Goal: Find specific page/section: Find specific page/section

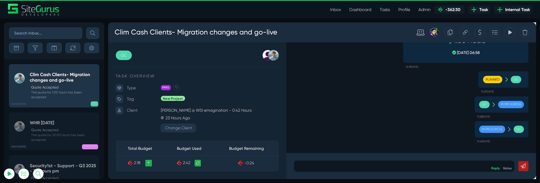
type input "matt.jones@wysi.co.uk"
click at [498, 78] on div "Planned QC" at bounding box center [524, 82] width 53 height 17
type input "[PERSON_NAME][EMAIL_ADDRESS][PERSON_NAME][DOMAIN_NAME]"
drag, startPoint x: 500, startPoint y: 31, endPoint x: 300, endPoint y: 34, distance: 199.5
click at [500, 31] on icon at bounding box center [500, 33] width 4 height 10
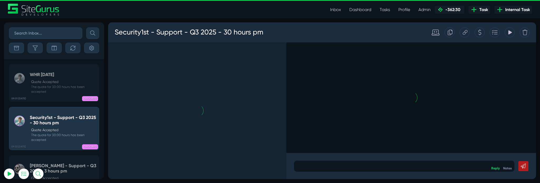
scroll to position [-2725, 0]
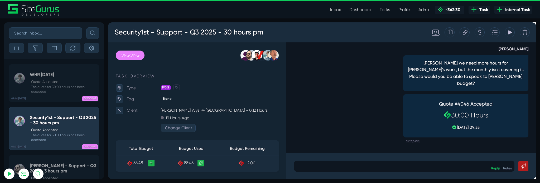
click at [502, 34] on div at bounding box center [499, 33] width 11 height 11
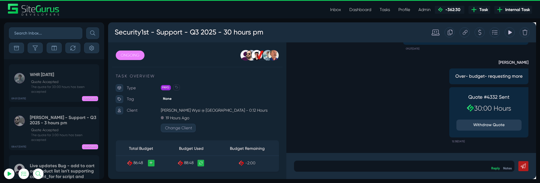
scroll to position [-2719, 0]
click at [40, 30] on input "text" at bounding box center [45, 33] width 73 height 12
click at [386, 7] on link "Tasks" at bounding box center [385, 9] width 19 height 11
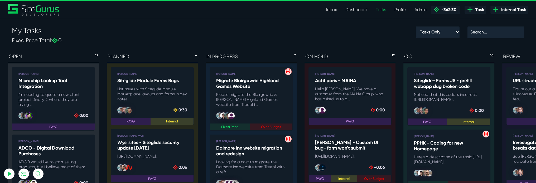
click at [100, 36] on div "Tasks Only Subtasks Only Tasks & Subtasks" at bounding box center [265, 36] width 398 height 20
click at [489, 31] on input "text" at bounding box center [496, 32] width 57 height 12
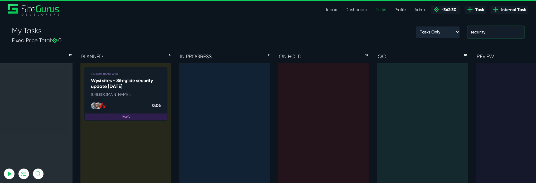
scroll to position [0, 35]
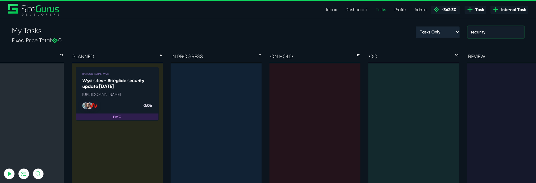
type input "security"
click at [129, 89] on link "[PERSON_NAME] Wysi [GEOGRAPHIC_DATA] sites - Siteglide security update [DATE] […" at bounding box center [117, 94] width 83 height 54
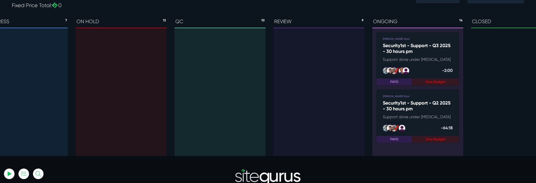
scroll to position [0, 237]
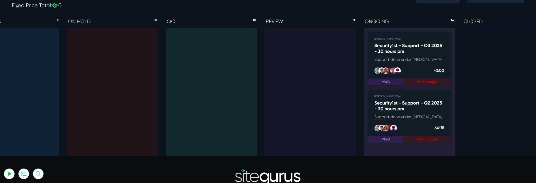
click at [430, 56] on link "[PERSON_NAME] Wysi Security1st - Support - Q3 2025 - 30 hours pm Support done u…" at bounding box center [409, 59] width 83 height 54
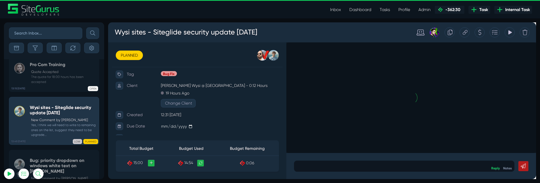
scroll to position [28, 0]
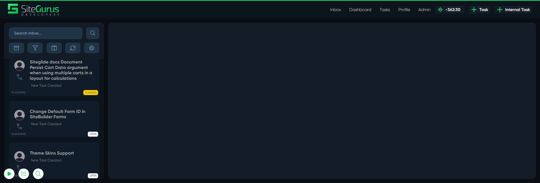
scroll to position [-2719, 0]
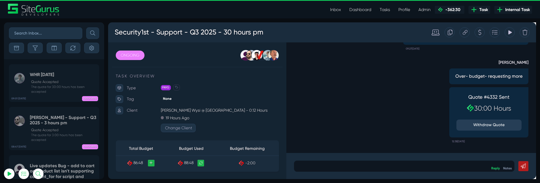
click at [482, 32] on icon at bounding box center [483, 33] width 5 height 10
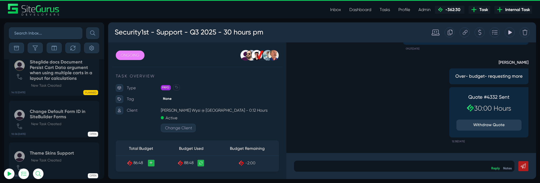
scroll to position [-2719, 0]
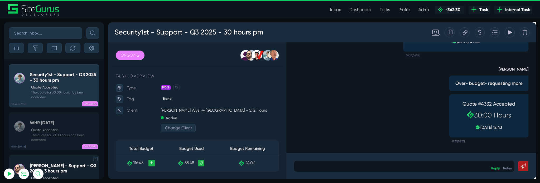
scroll to position [-2770, 0]
click at [36, 36] on input "text" at bounding box center [45, 33] width 73 height 12
type input "clim cash"
click at [86, 27] on button "submit" at bounding box center [92, 33] width 13 height 12
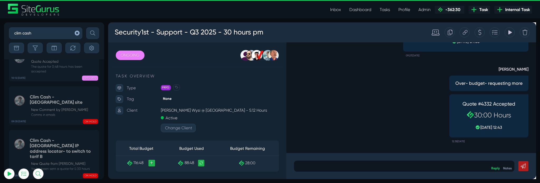
scroll to position [-55, 0]
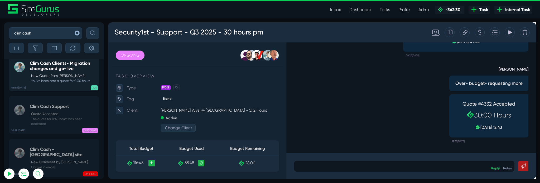
click at [77, 71] on h5 "Clim Cash Clients- Migration changes and go-live" at bounding box center [63, 66] width 67 height 11
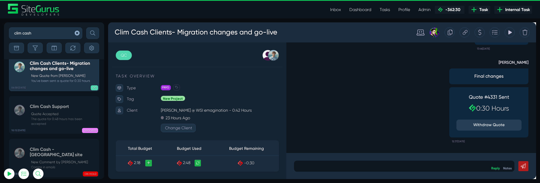
type input "matt.jones@wysi.co.uk"
click at [480, 33] on div at bounding box center [483, 33] width 11 height 11
